Goal: Information Seeking & Learning: Learn about a topic

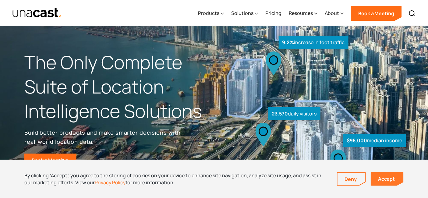
click at [385, 182] on link "Accept" at bounding box center [387, 179] width 33 height 14
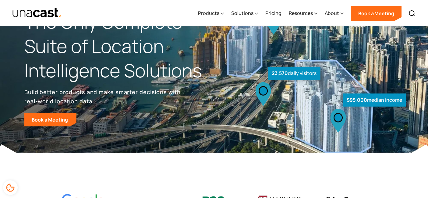
scroll to position [20, 0]
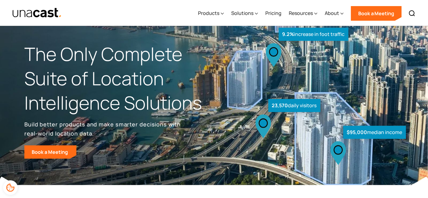
scroll to position [9, 0]
click at [211, 15] on div "Products" at bounding box center [208, 12] width 21 height 7
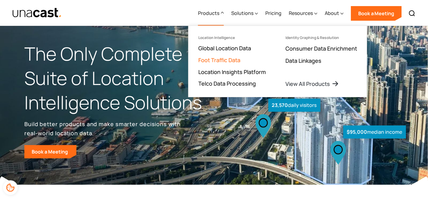
click at [212, 59] on link "Foot Traffic Data" at bounding box center [219, 59] width 42 height 7
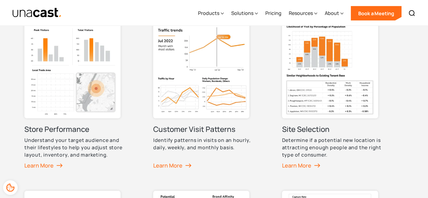
scroll to position [321, 0]
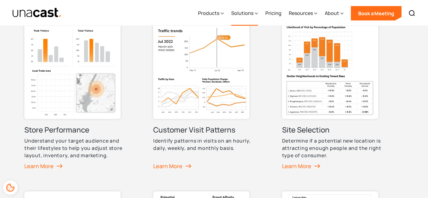
click at [250, 13] on div "Solutions" at bounding box center [242, 12] width 22 height 7
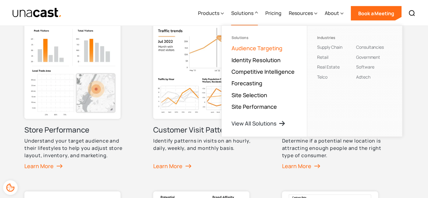
click at [244, 49] on link "Audience Targeting" at bounding box center [257, 47] width 51 height 7
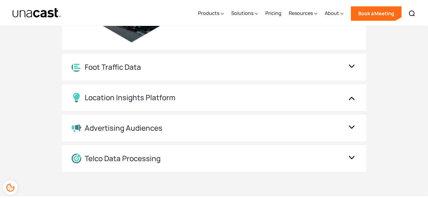
scroll to position [1223, 0]
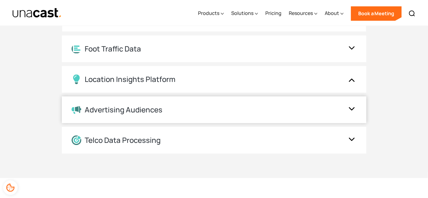
click at [346, 106] on div "Advertising Audiences" at bounding box center [214, 109] width 305 height 27
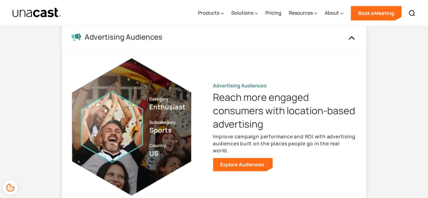
scroll to position [1142, 0]
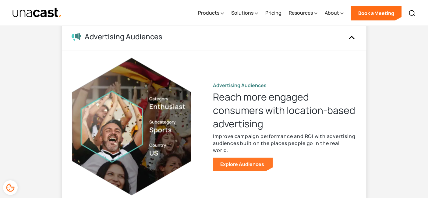
click at [259, 160] on link "Explore Audiences" at bounding box center [243, 164] width 60 height 13
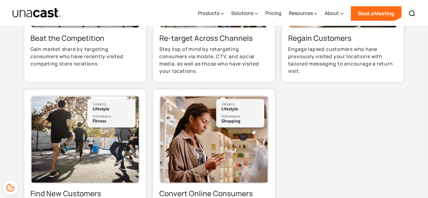
scroll to position [533, 0]
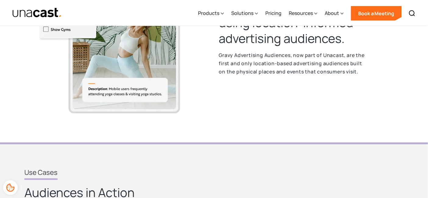
scroll to position [263, 0]
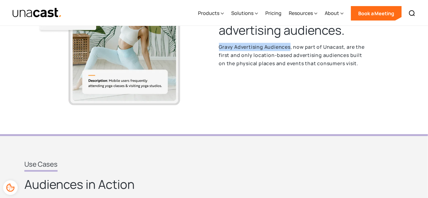
drag, startPoint x: 219, startPoint y: 46, endPoint x: 291, endPoint y: 46, distance: 71.3
click at [291, 46] on p "Gravy Advertising Audiences, now part of Unacast, are the first and only locati…" at bounding box center [293, 55] width 149 height 24
click at [219, 105] on div "Connect with more  engaged consumers by using location-informed advertising aud…" at bounding box center [213, 22] width 379 height 177
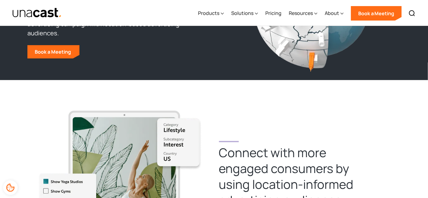
scroll to position [0, 0]
